Goal: Use online tool/utility: Use online tool/utility

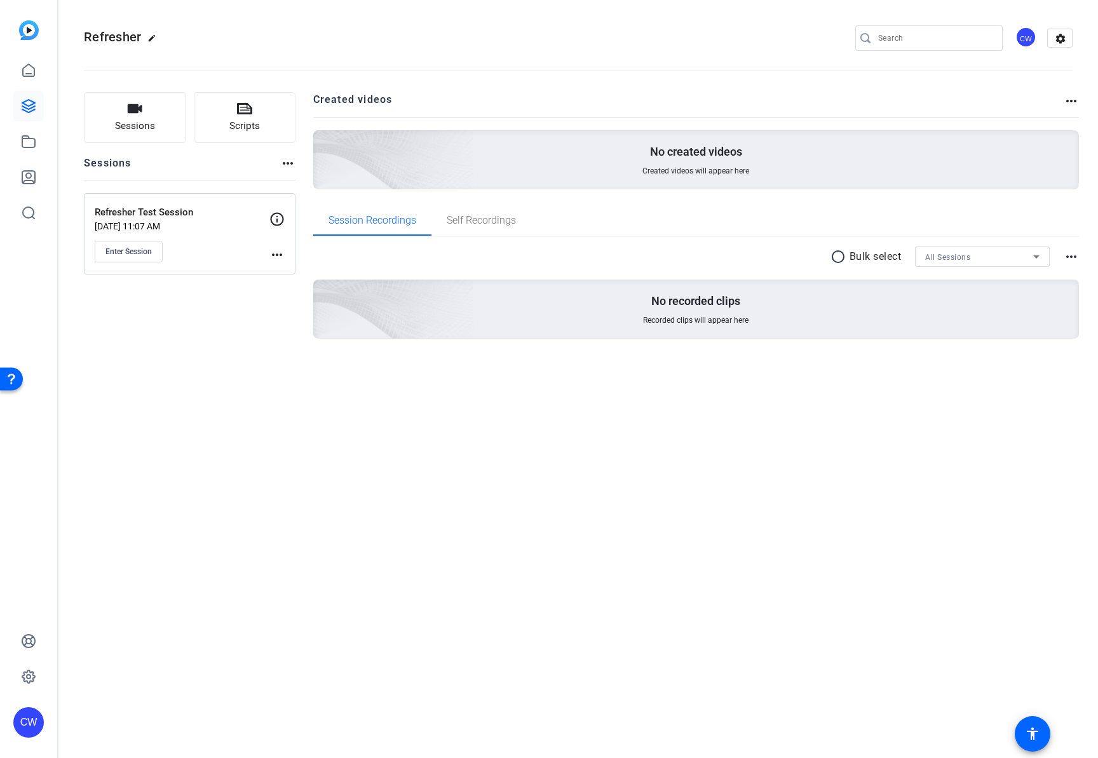
click at [281, 256] on mat-icon "more_horiz" at bounding box center [276, 254] width 15 height 15
click at [266, 313] on div at bounding box center [549, 379] width 1098 height 758
click at [125, 253] on span "Enter Session" at bounding box center [128, 252] width 46 height 10
